Goal: Find contact information: Find contact information

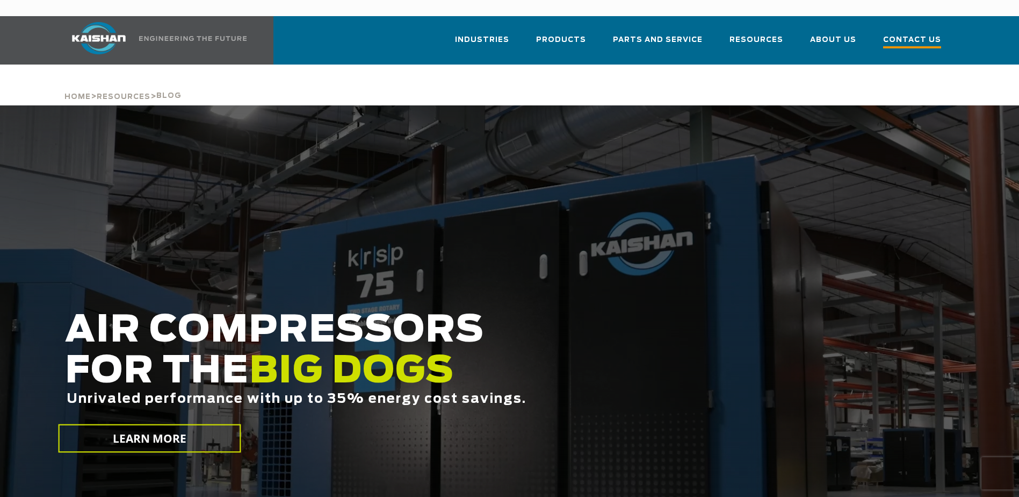
click at [920, 34] on span "Contact Us" at bounding box center [912, 41] width 58 height 15
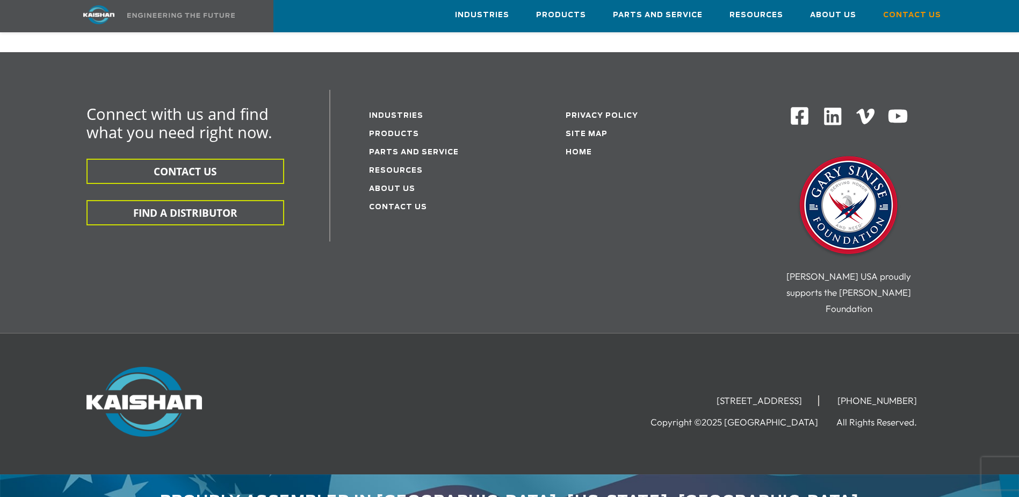
scroll to position [297, 0]
